Goal: Task Accomplishment & Management: Manage account settings

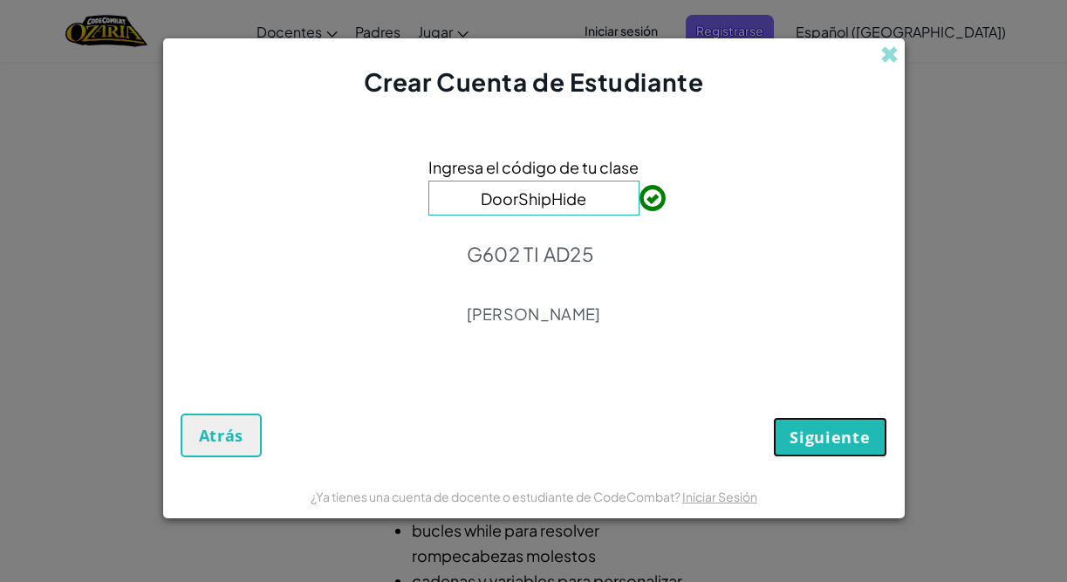
click at [806, 429] on span "Siguiente" at bounding box center [829, 436] width 80 height 21
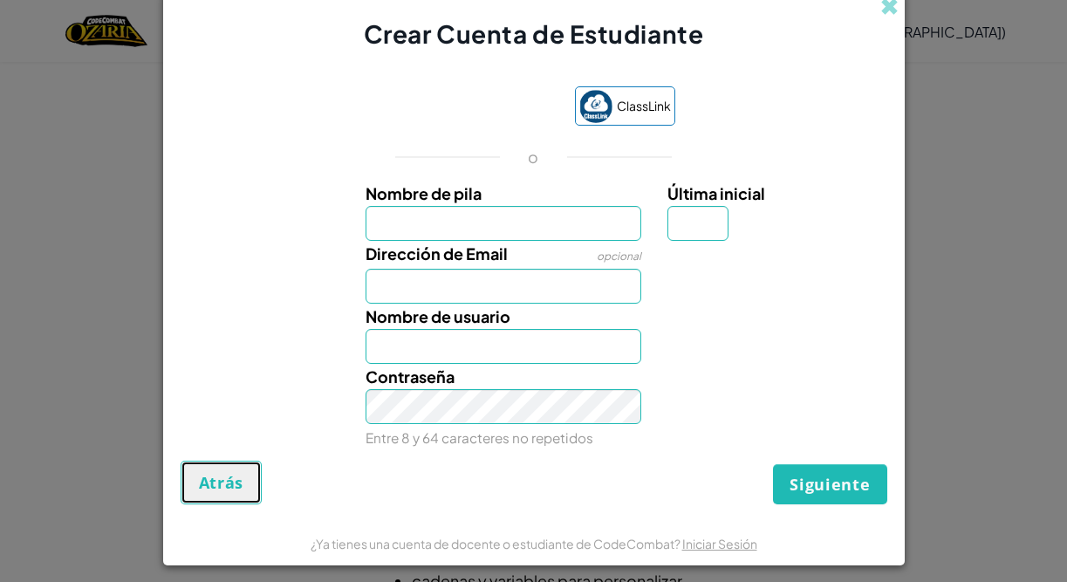
click at [231, 482] on span "Atrás" at bounding box center [221, 482] width 45 height 21
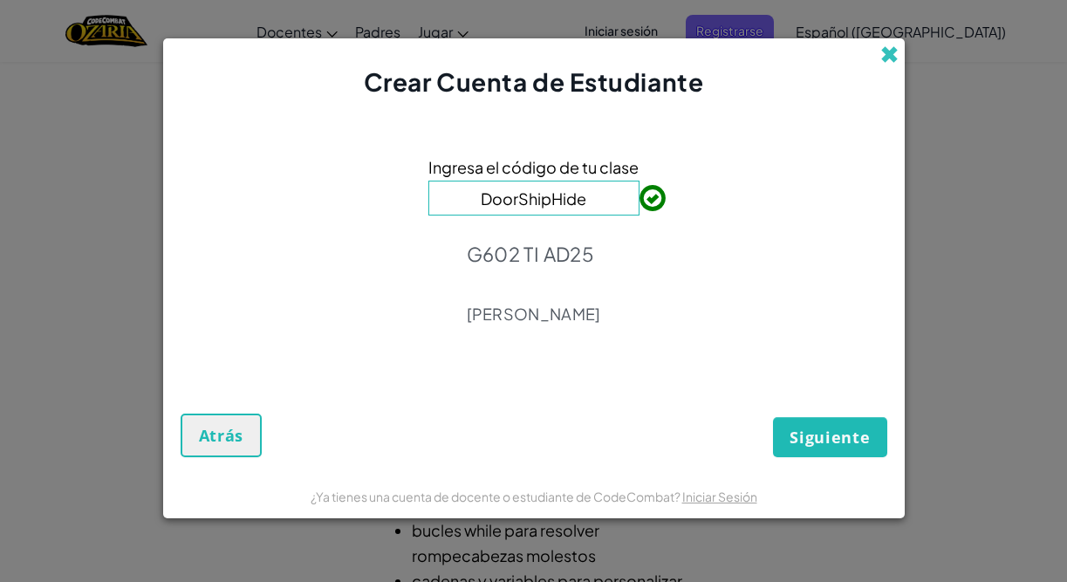
click at [887, 51] on span at bounding box center [889, 54] width 18 height 18
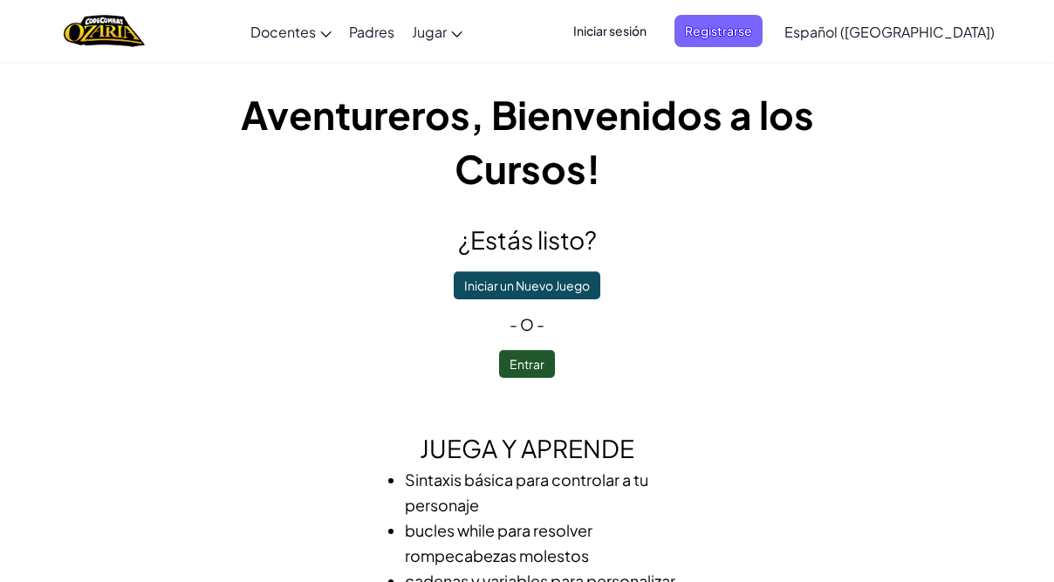
click at [657, 35] on span "Iniciar sesión" at bounding box center [610, 31] width 94 height 32
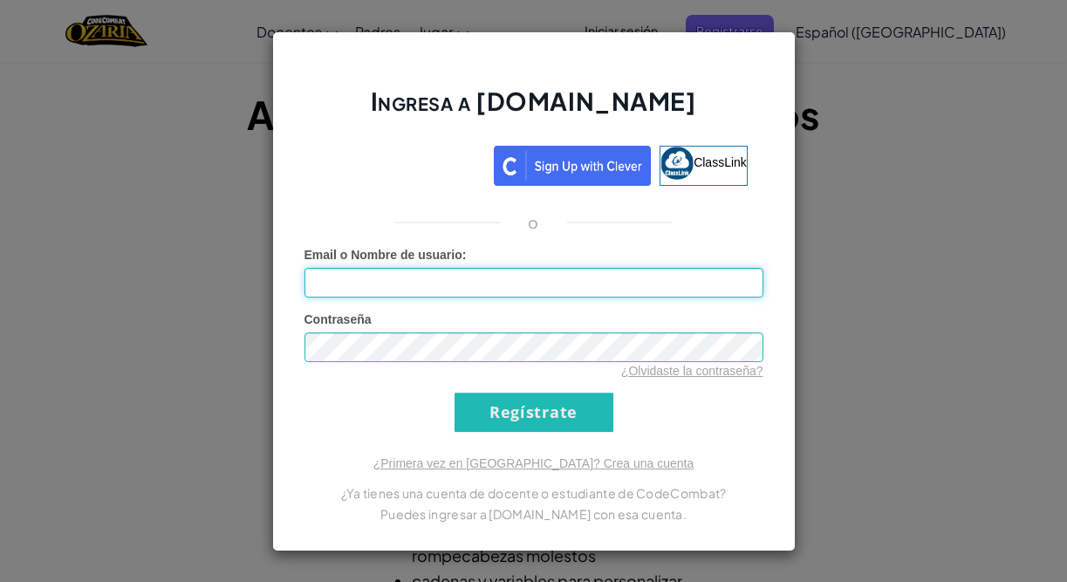
type input "[EMAIL_ADDRESS][DOMAIN_NAME]"
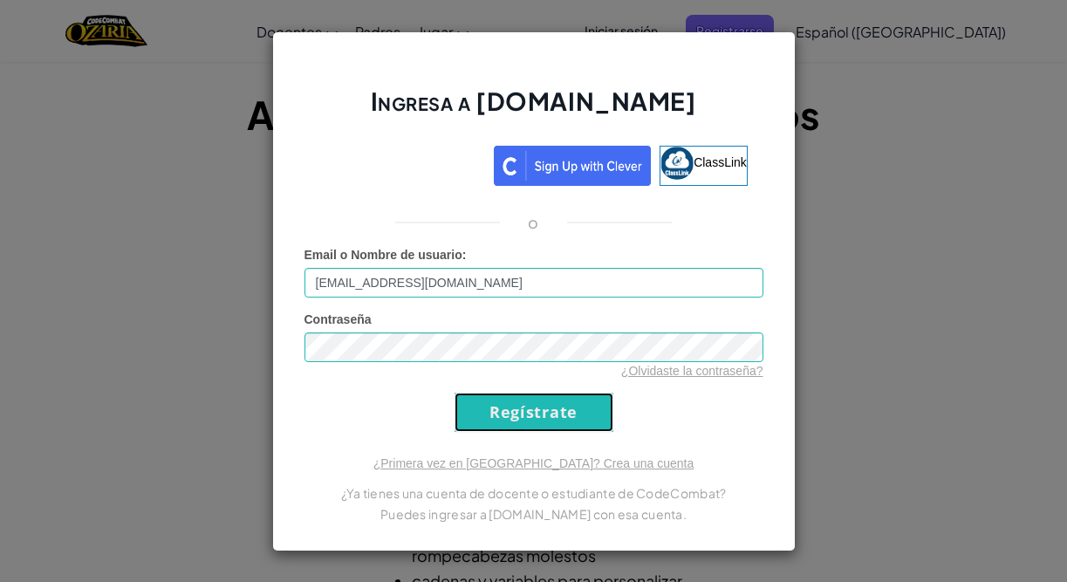
click at [527, 408] on input "Regístrate" at bounding box center [533, 411] width 159 height 39
